Goal: Transaction & Acquisition: Purchase product/service

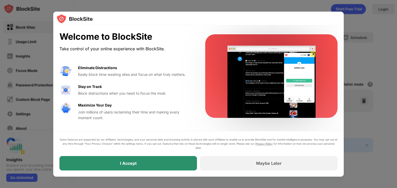
click at [157, 165] on div "I Accept" at bounding box center [127, 163] width 137 height 14
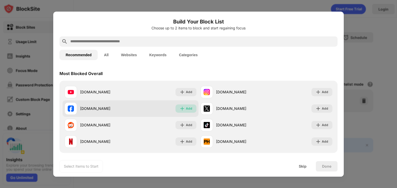
click at [188, 109] on div "Add" at bounding box center [189, 108] width 6 height 5
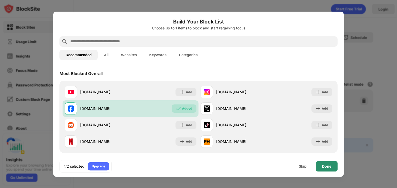
click at [332, 167] on div "Done" at bounding box center [327, 166] width 22 height 10
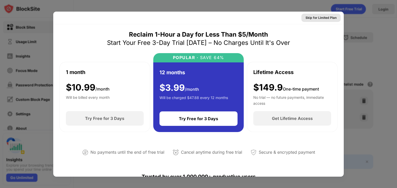
click at [314, 16] on div "Skip for Limited Plan" at bounding box center [320, 17] width 31 height 5
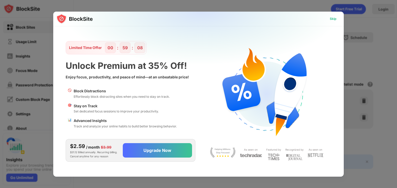
click at [333, 17] on div "Skip" at bounding box center [333, 18] width 7 height 5
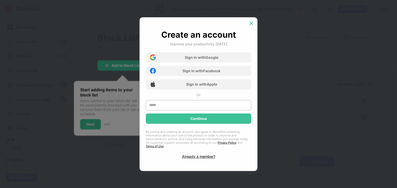
click at [250, 28] on div at bounding box center [251, 23] width 8 height 8
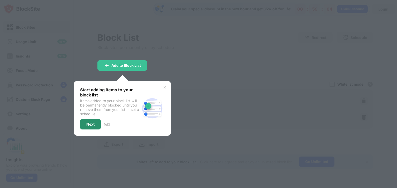
click at [90, 123] on div "Next" at bounding box center [90, 124] width 8 height 4
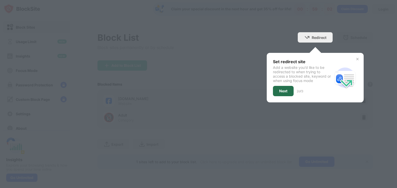
click at [291, 92] on div "Next" at bounding box center [283, 91] width 21 height 10
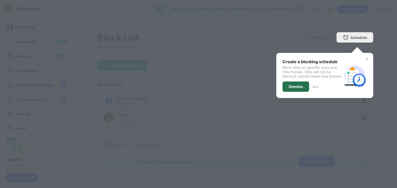
click at [299, 89] on div "Dismiss" at bounding box center [296, 87] width 14 height 4
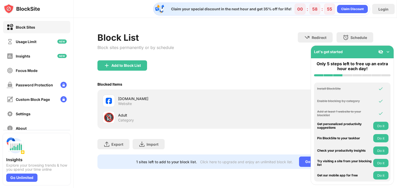
click at [388, 52] on img at bounding box center [387, 51] width 5 height 5
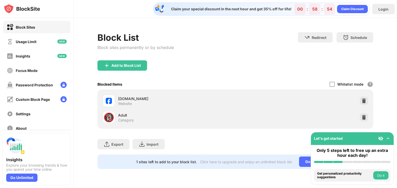
click at [388, 136] on div "Let's get started" at bounding box center [352, 139] width 83 height 13
click at [388, 138] on img at bounding box center [387, 138] width 5 height 5
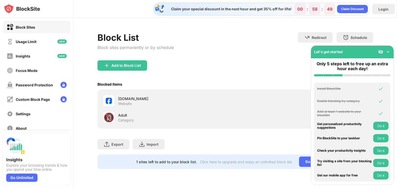
click at [389, 50] on img at bounding box center [387, 51] width 5 height 5
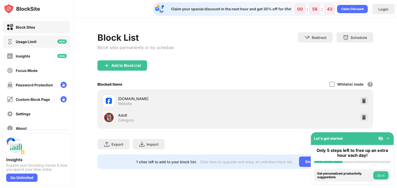
click at [33, 43] on div "Usage Limit" at bounding box center [26, 42] width 21 height 4
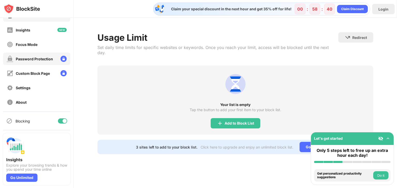
scroll to position [26, 0]
click at [34, 86] on div "Settings" at bounding box center [36, 88] width 67 height 12
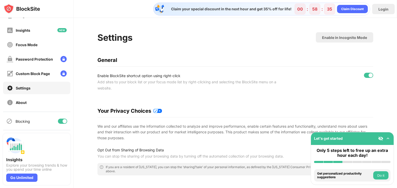
scroll to position [26, 0]
click at [388, 138] on img at bounding box center [387, 138] width 5 height 5
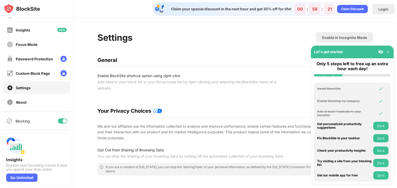
click at [384, 51] on div at bounding box center [384, 51] width 12 height 5
click at [388, 53] on img at bounding box center [387, 51] width 5 height 5
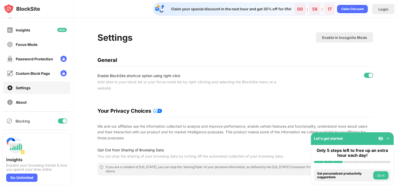
scroll to position [0, 0]
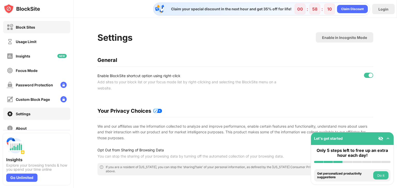
click at [32, 28] on div "Block Sites" at bounding box center [25, 27] width 19 height 4
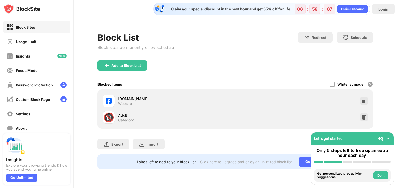
click at [34, 27] on div "Block Sites" at bounding box center [25, 27] width 19 height 4
click at [17, 26] on div "Block Sites" at bounding box center [25, 27] width 19 height 4
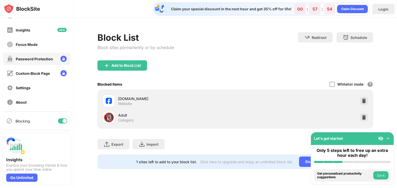
click at [40, 57] on div "Password Protection" at bounding box center [34, 59] width 37 height 4
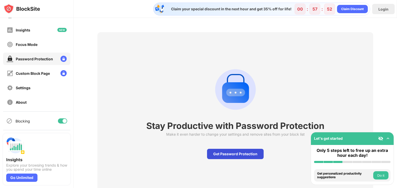
click at [235, 156] on div "Get Password Protection" at bounding box center [235, 154] width 57 height 10
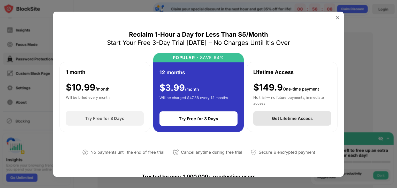
click at [284, 123] on div "Get Lifetime Access" at bounding box center [292, 118] width 78 height 14
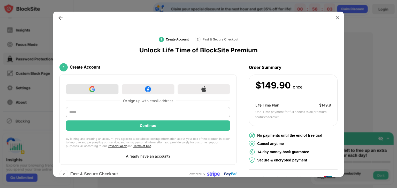
click at [100, 87] on div at bounding box center [92, 89] width 53 height 10
click at [144, 115] on input "text" at bounding box center [148, 112] width 164 height 10
type input "**********"
click at [103, 89] on div at bounding box center [92, 89] width 53 height 10
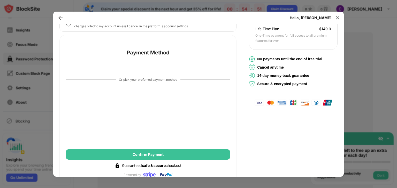
scroll to position [102, 0]
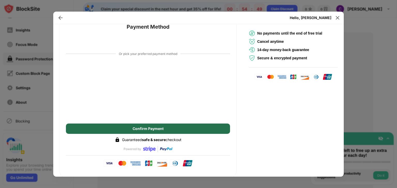
click at [172, 132] on div "Confirm Payment" at bounding box center [148, 129] width 164 height 10
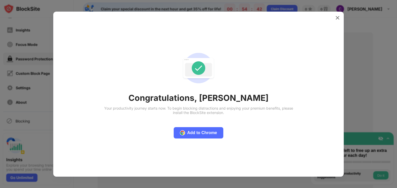
scroll to position [0, 0]
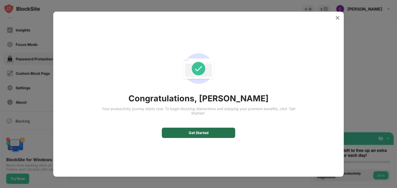
click at [213, 133] on div "Get Started" at bounding box center [198, 133] width 73 height 10
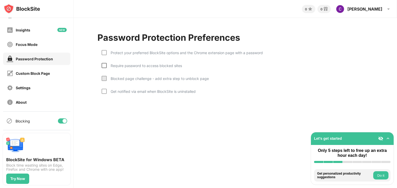
click at [105, 65] on div at bounding box center [104, 65] width 5 height 5
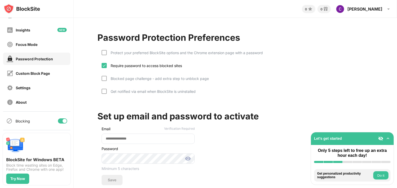
scroll to position [30, 1]
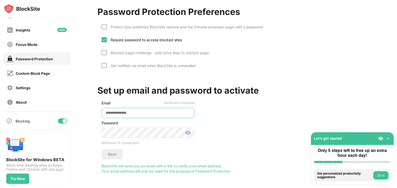
click at [138, 110] on input "email" at bounding box center [148, 113] width 93 height 10
click at [237, 103] on div "Set up email and password to activate Email Verification Required Password Mini…" at bounding box center [235, 125] width 276 height 98
click at [124, 111] on input "email" at bounding box center [148, 113] width 93 height 10
click at [230, 103] on div "Set up email and password to activate Email Verification Required Password Mini…" at bounding box center [235, 125] width 276 height 98
